Goal: Navigation & Orientation: Find specific page/section

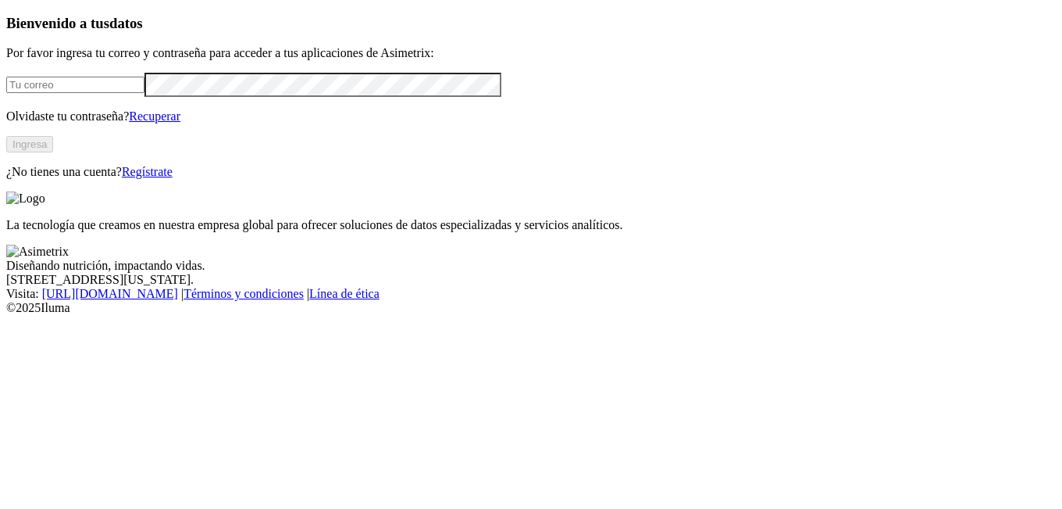
type input "[EMAIL_ADDRESS][DOMAIN_NAME]"
click at [53, 152] on button "Ingresa" at bounding box center [29, 144] width 47 height 16
